Goal: Task Accomplishment & Management: Manage account settings

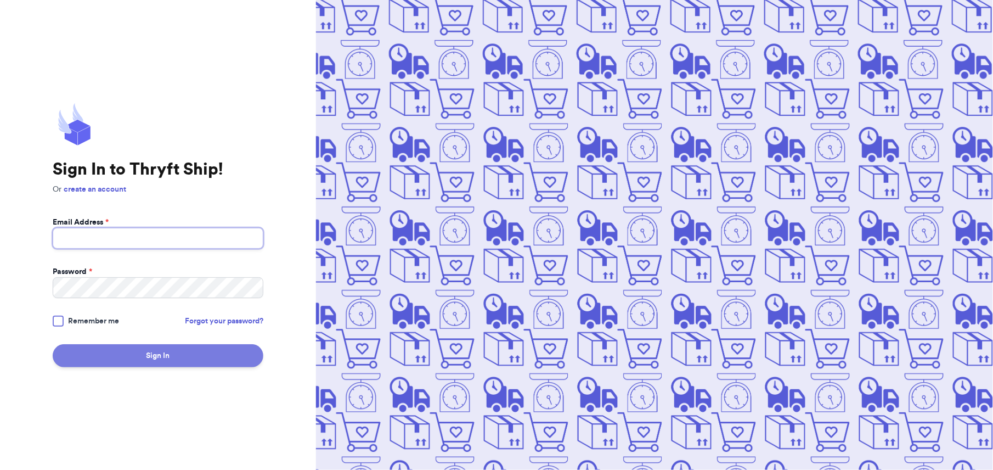
type input "[PERSON_NAME][EMAIL_ADDRESS][DOMAIN_NAME]"
drag, startPoint x: 139, startPoint y: 347, endPoint x: 137, endPoint y: 353, distance: 6.3
click at [137, 353] on button "Sign In" at bounding box center [158, 355] width 211 height 23
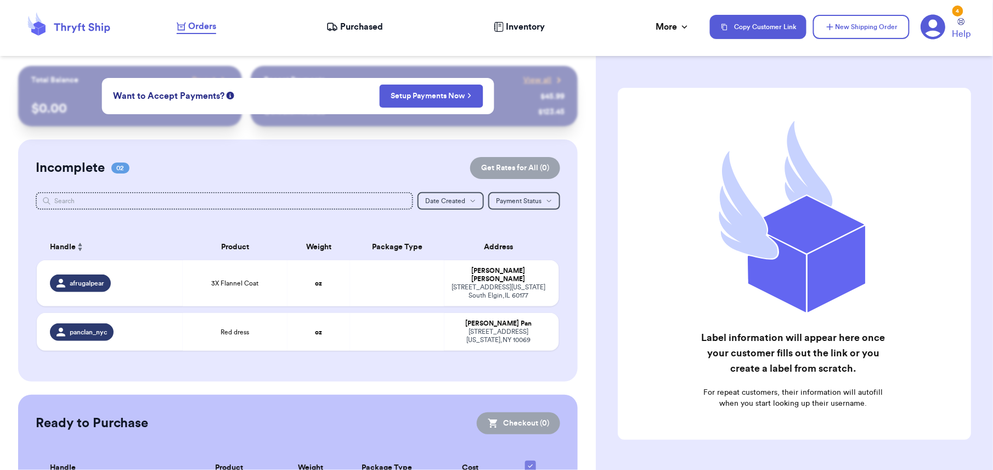
click at [337, 25] on icon at bounding box center [333, 26] width 12 height 11
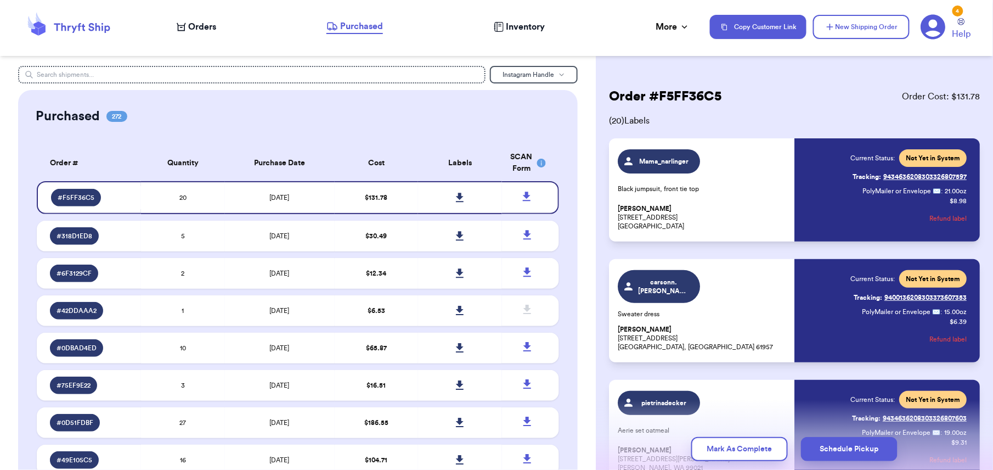
click at [582, 55] on header "Orders Purchased Inventory More Stats Completed Orders Payments Payouts Copy Cu…" at bounding box center [496, 28] width 993 height 56
click at [456, 193] on icon at bounding box center [460, 197] width 8 height 9
